Goal: Check status: Check status

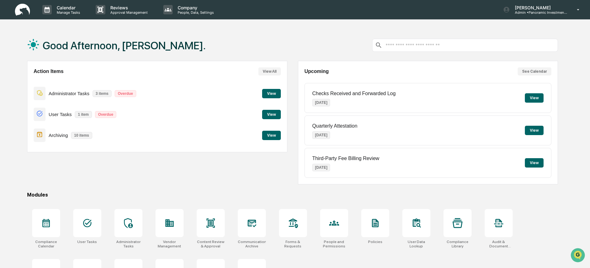
click at [267, 132] on button "View" at bounding box center [271, 135] width 19 height 9
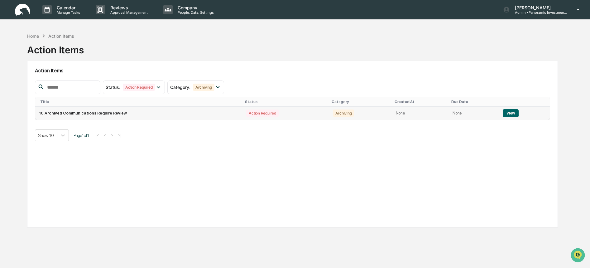
click at [213, 108] on td "10 Archived Communications Require Review" at bounding box center [139, 113] width 208 height 13
click at [507, 114] on button "View" at bounding box center [511, 113] width 16 height 8
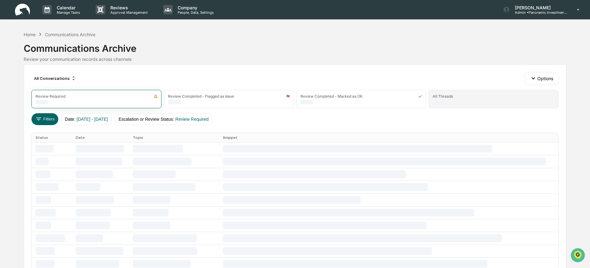
click at [452, 95] on div "All Threads" at bounding box center [443, 96] width 20 height 5
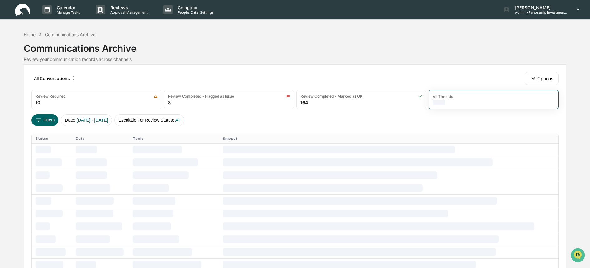
click at [79, 138] on th "Date" at bounding box center [100, 138] width 57 height 9
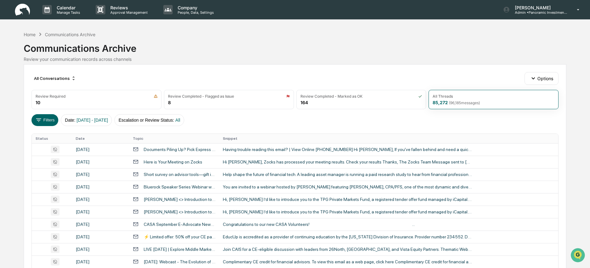
click at [81, 138] on th "Date" at bounding box center [100, 138] width 57 height 9
